Goal: Task Accomplishment & Management: Use online tool/utility

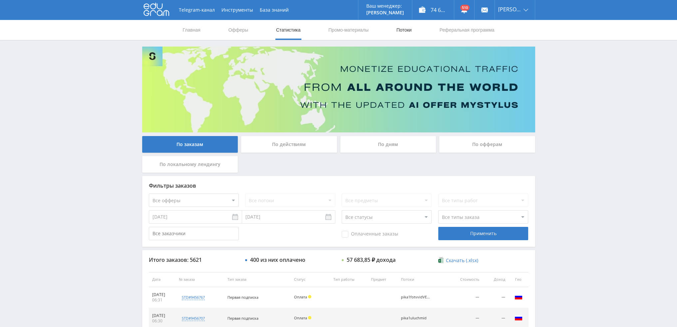
click at [401, 28] on link "Потоки" at bounding box center [403, 30] width 17 height 20
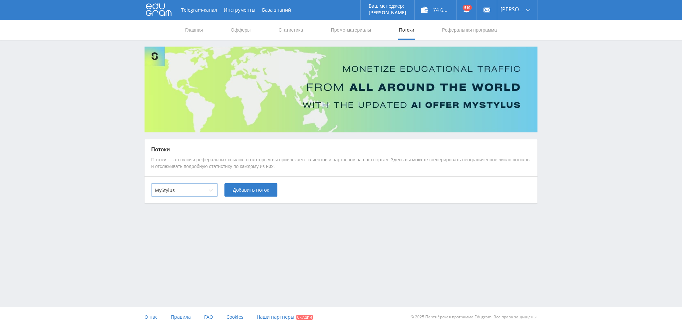
click at [176, 193] on div at bounding box center [178, 190] width 46 height 7
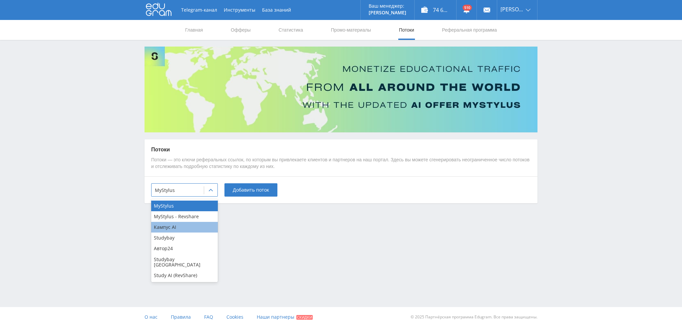
click at [169, 230] on div "Кампус AI" at bounding box center [184, 227] width 67 height 11
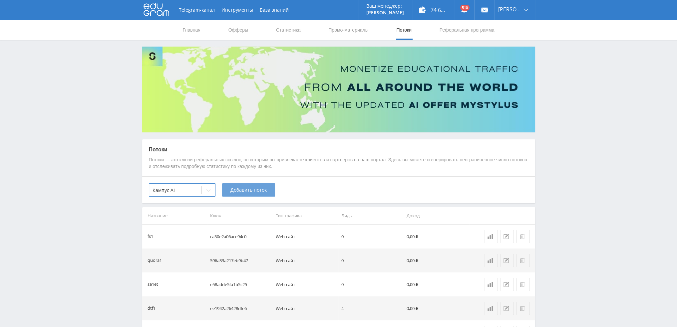
click at [258, 187] on span "Добавить поток" at bounding box center [248, 189] width 36 height 5
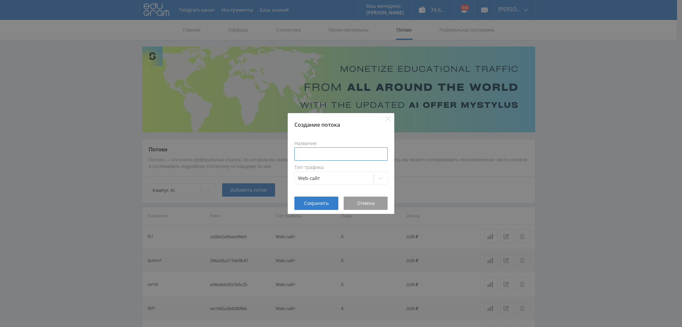
click at [325, 155] on input at bounding box center [340, 153] width 93 height 13
type input "з"
type input "pika1soch"
click at [310, 202] on span "Сохранить" at bounding box center [316, 203] width 25 height 5
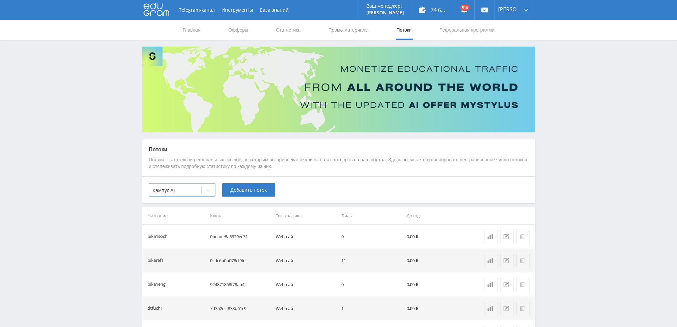
click at [205, 191] on div at bounding box center [208, 190] width 13 height 13
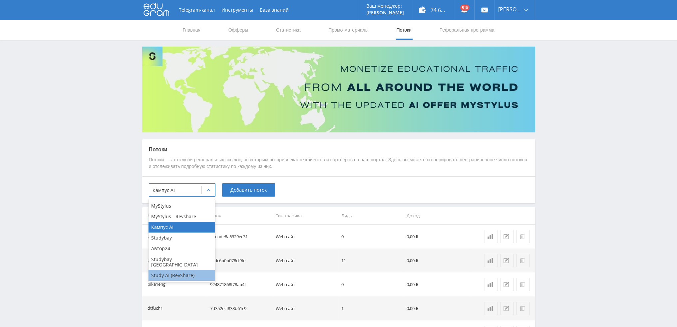
click at [172, 271] on div "Study AI (RevShare)" at bounding box center [181, 275] width 67 height 11
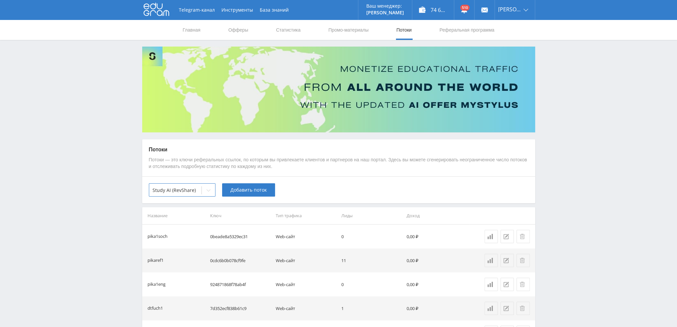
click at [241, 190] on span "Добавить поток" at bounding box center [248, 189] width 36 height 5
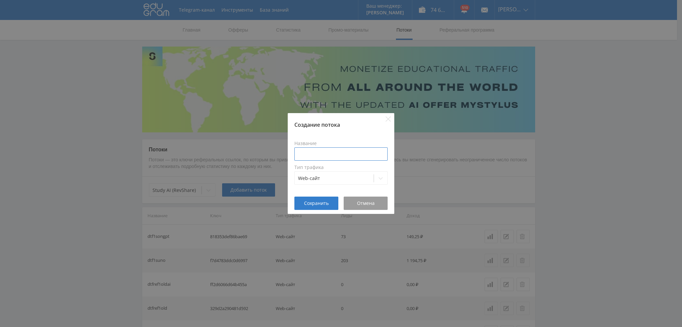
click at [339, 152] on input at bounding box center [340, 153] width 93 height 13
type input "pika1soch"
click at [326, 199] on button "Сохранить" at bounding box center [316, 203] width 44 height 13
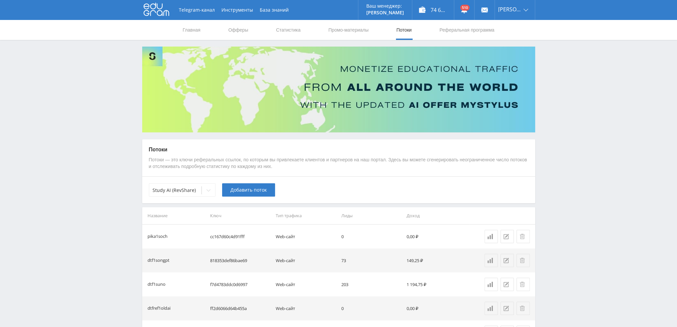
click at [228, 236] on td "cc167d60c4d91fff" at bounding box center [240, 237] width 66 height 24
copy td "cc167d60c4d91fff"
click at [224, 235] on td "cc167d60c4d91fff" at bounding box center [240, 237] width 66 height 24
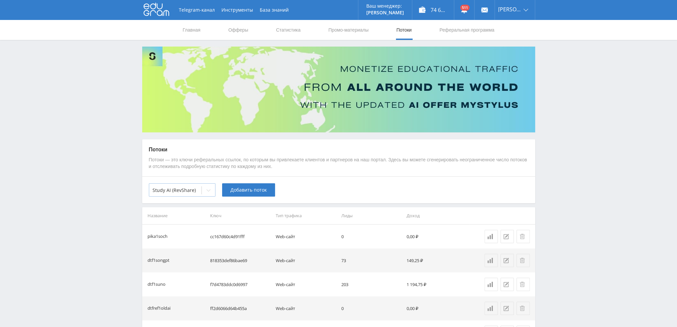
click at [193, 190] on div at bounding box center [175, 190] width 46 height 7
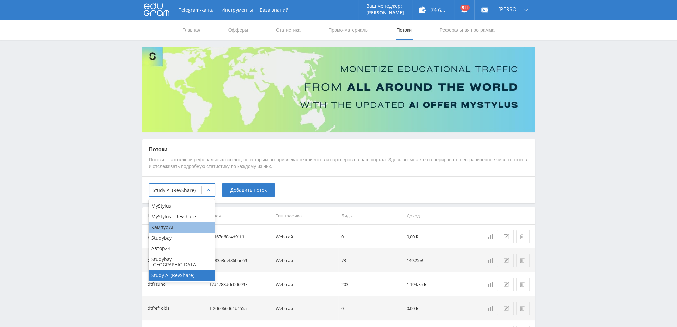
click at [172, 230] on div "Кампус AI" at bounding box center [181, 227] width 67 height 11
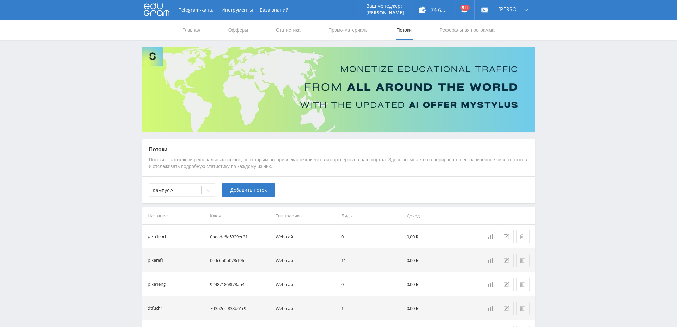
click at [340, 183] on div "Кампус AI Добавить поток" at bounding box center [338, 189] width 393 height 27
click at [234, 234] on td "0beade8a5329ec31" at bounding box center [240, 237] width 66 height 24
copy td "0beade8a5329ec31"
click at [168, 189] on div at bounding box center [175, 190] width 46 height 7
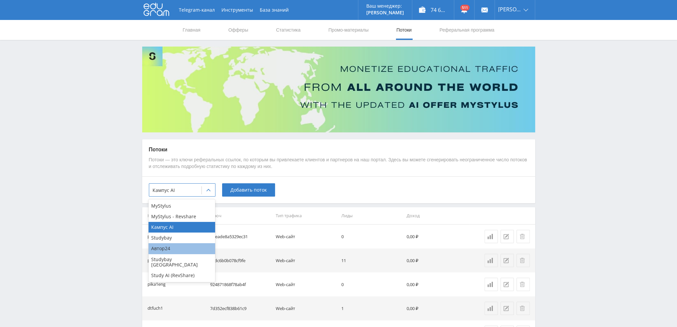
click at [167, 250] on div "Автор24" at bounding box center [181, 248] width 67 height 11
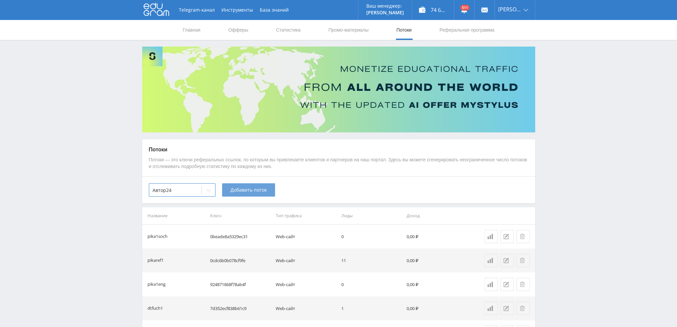
click at [244, 194] on button "Добавить поток" at bounding box center [248, 189] width 53 height 13
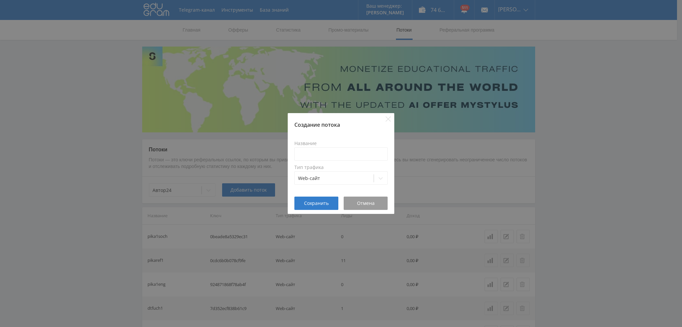
click at [328, 147] on div "Название" at bounding box center [340, 151] width 93 height 20
click at [328, 150] on input at bounding box center [340, 153] width 93 height 13
type input "щ"
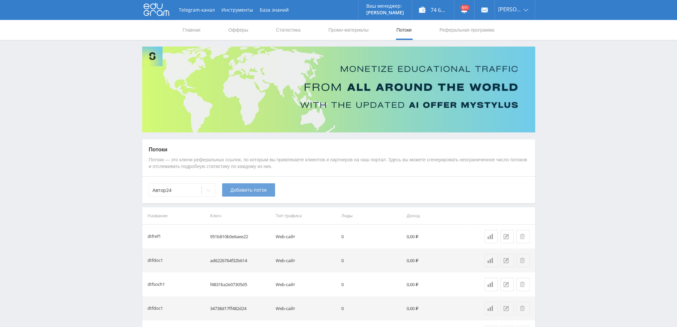
click at [240, 191] on span "Добавить поток" at bounding box center [248, 189] width 36 height 5
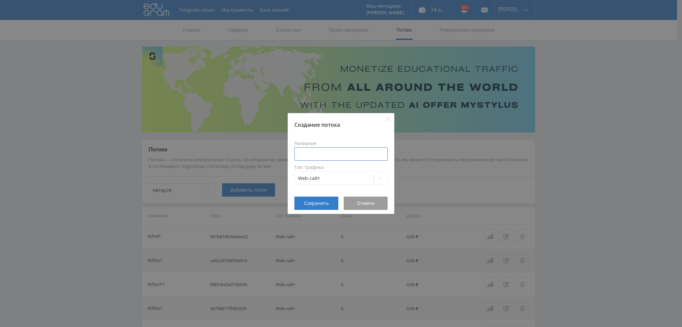
click at [329, 155] on input at bounding box center [340, 153] width 93 height 13
type input "pika1soch"
click at [313, 207] on button "Сохранить" at bounding box center [316, 203] width 44 height 13
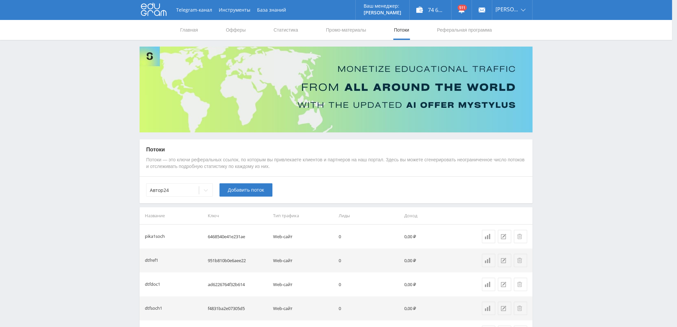
click at [225, 235] on td "6468540e41e231ae" at bounding box center [238, 237] width 66 height 24
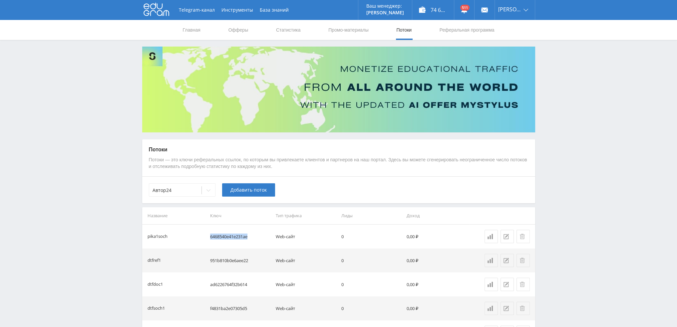
click at [225, 235] on td "6468540e41e231ae" at bounding box center [240, 237] width 66 height 24
copy td "6468540e41e231ae"
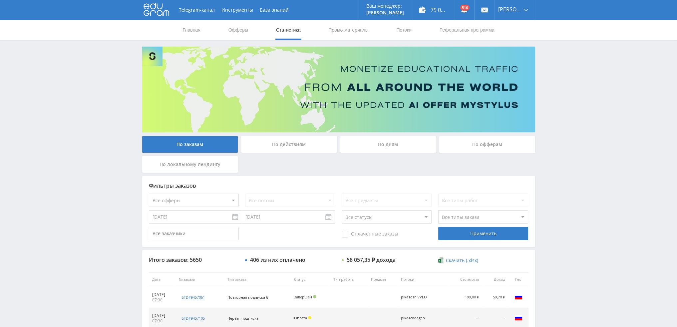
click at [364, 147] on div "По дням" at bounding box center [388, 144] width 96 height 17
click at [0, 0] on input "По дням" at bounding box center [0, 0] width 0 height 0
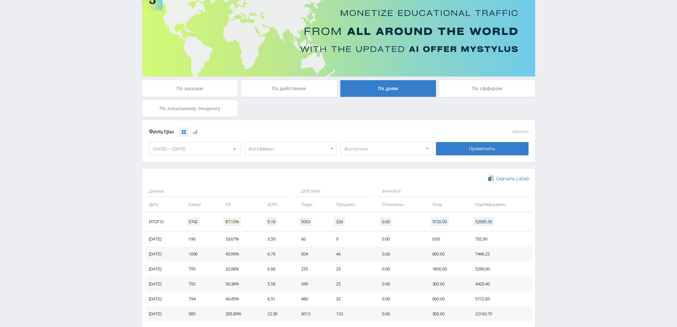
scroll to position [108, 0]
